Goal: Task Accomplishment & Management: Use online tool/utility

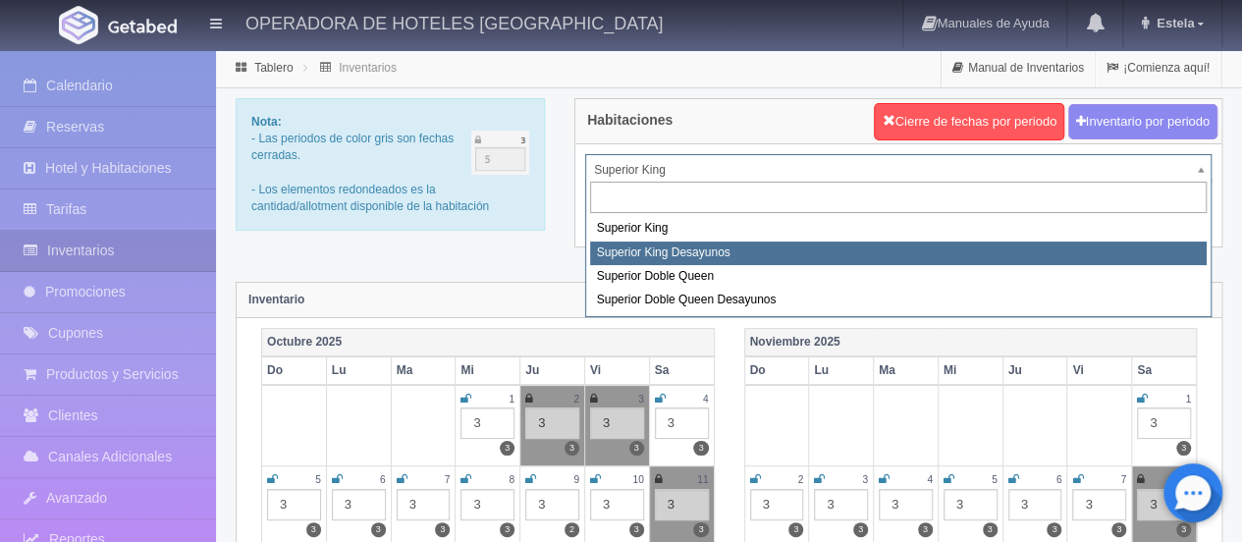
select select "2000"
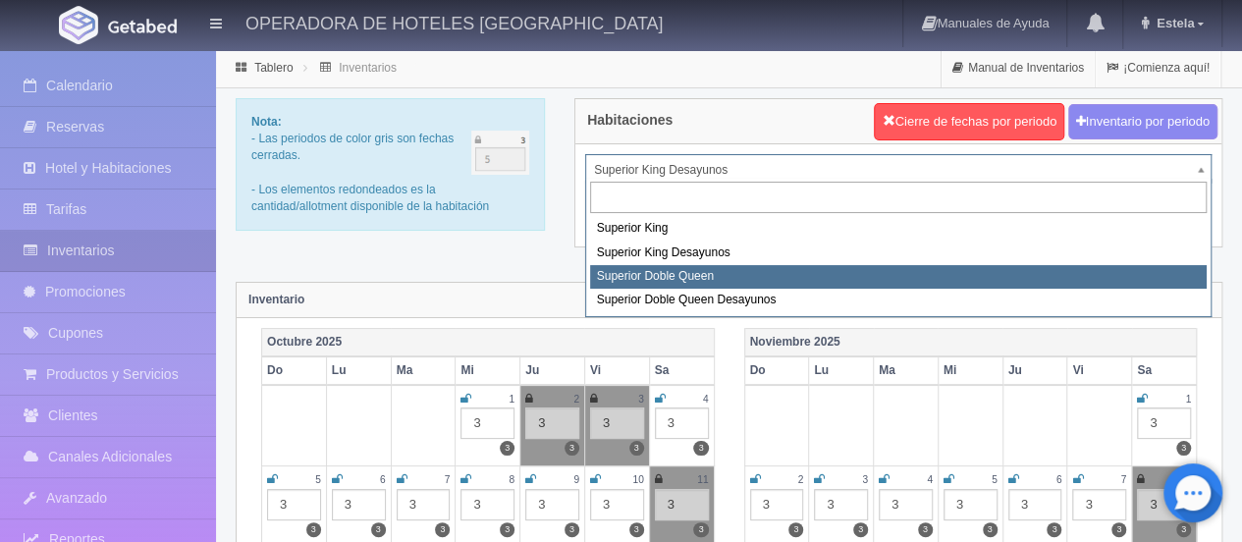
select select "2001"
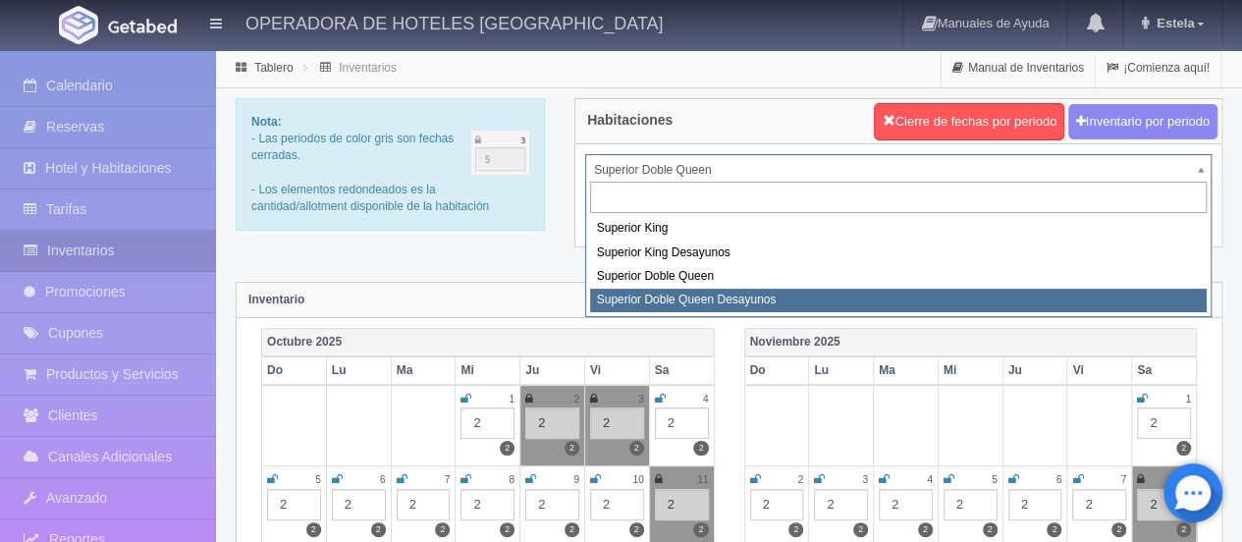
select select "2031"
